Goal: Information Seeking & Learning: Learn about a topic

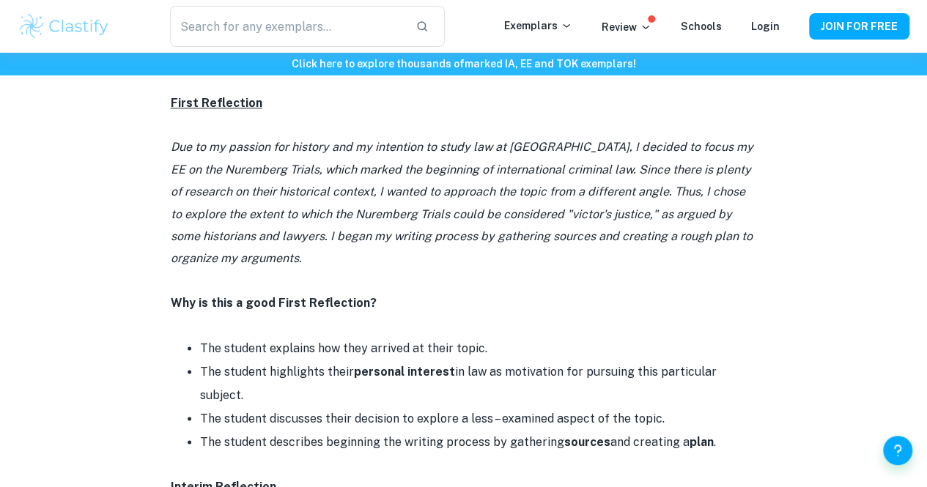
scroll to position [739, 0]
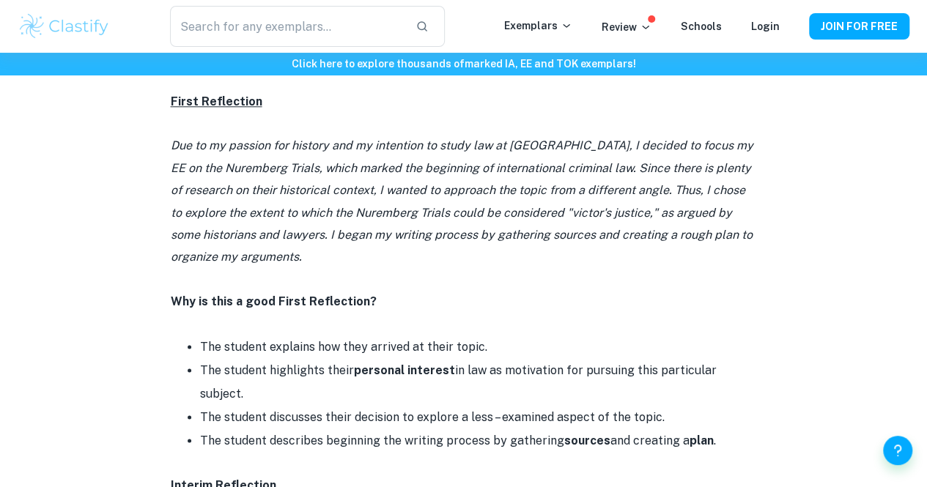
click at [182, 190] on icon "Due to my passion for history and my intention to study law at [GEOGRAPHIC_DATA…" at bounding box center [462, 200] width 583 height 125
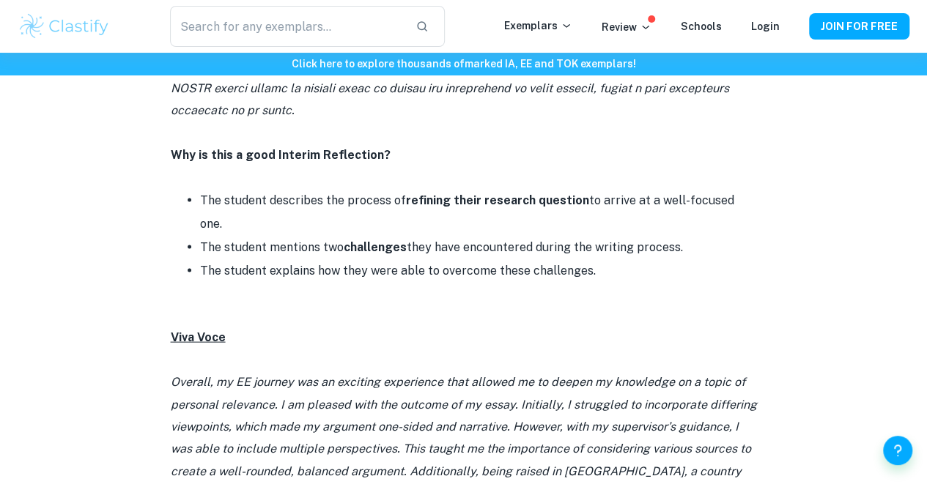
scroll to position [1383, 0]
drag, startPoint x: 167, startPoint y: 267, endPoint x: 252, endPoint y: 279, distance: 85.8
click at [237, 325] on p "Viva Voce" at bounding box center [464, 336] width 586 height 22
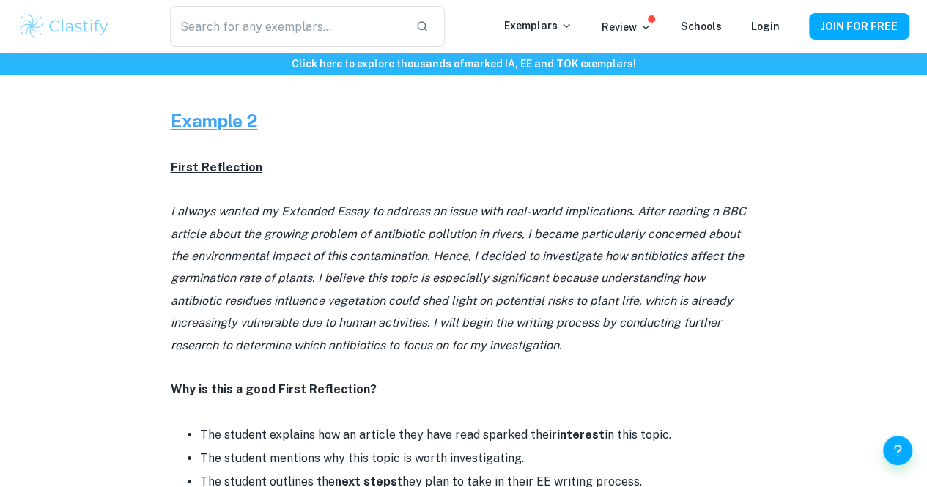
scroll to position [2568, 0]
drag, startPoint x: 500, startPoint y: 281, endPoint x: 169, endPoint y: 147, distance: 357.1
copy icon "I always wanted my Extended Essay to address an issue with real-world implicati…"
click at [317, 281] on icon "I always wanted my Extended Essay to address an issue with real-world implicati…" at bounding box center [458, 277] width 575 height 147
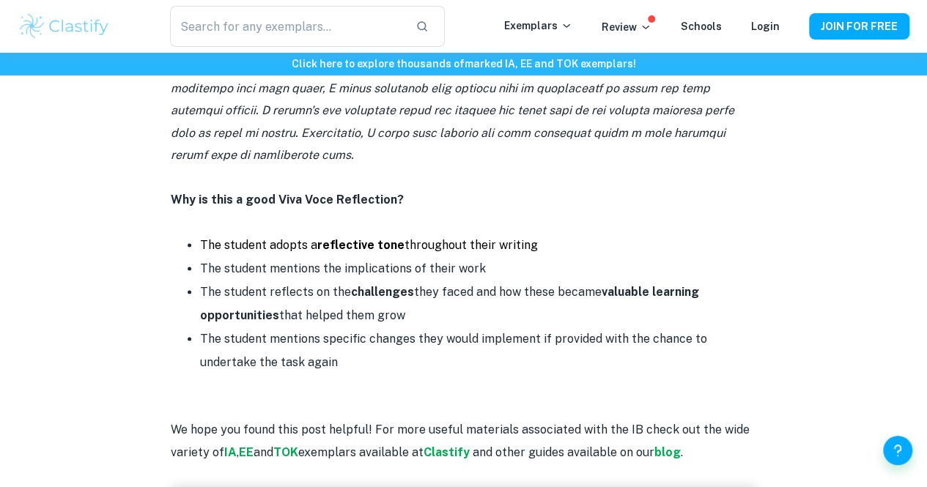
scroll to position [3679, 0]
